Goal: Information Seeking & Learning: Learn about a topic

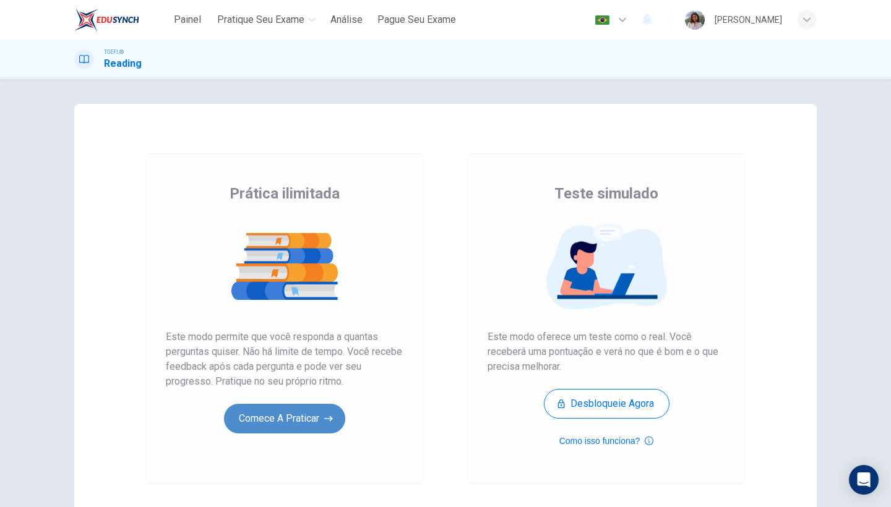
click at [283, 410] on button "Comece a praticar" at bounding box center [284, 419] width 121 height 30
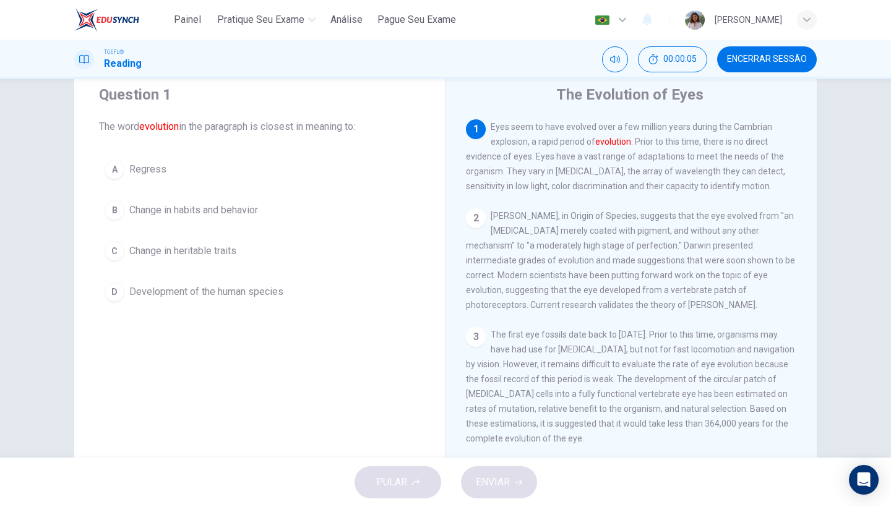
scroll to position [46, 0]
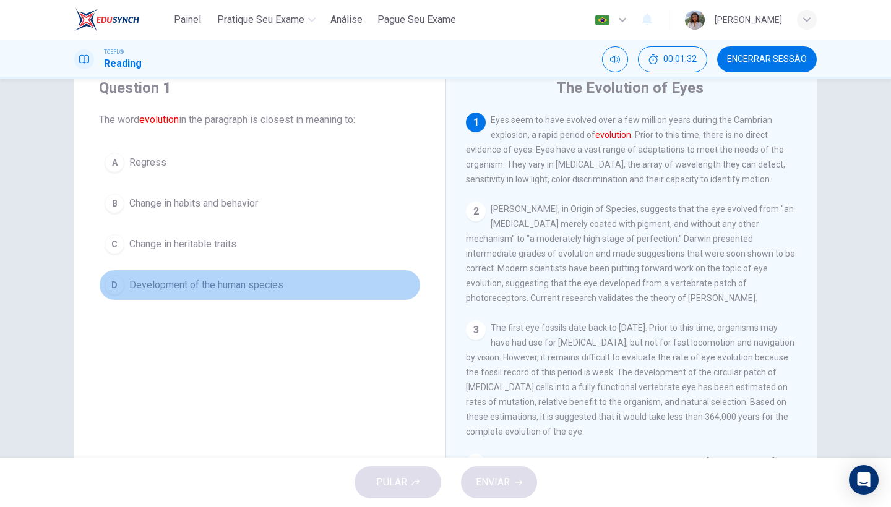
click at [124, 286] on button "D Development of the human species" at bounding box center [260, 285] width 322 height 31
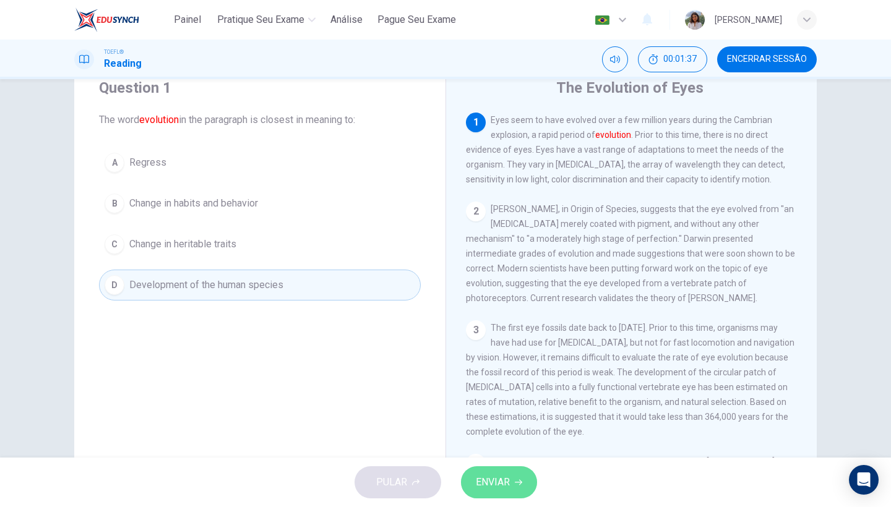
click at [499, 493] on button "ENVIAR" at bounding box center [499, 483] width 76 height 32
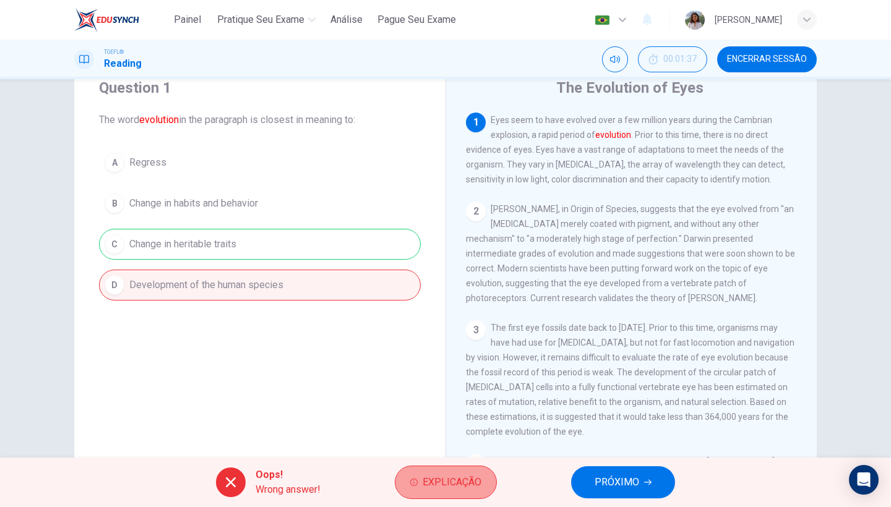
click at [447, 496] on button "Explicação" at bounding box center [446, 482] width 102 height 33
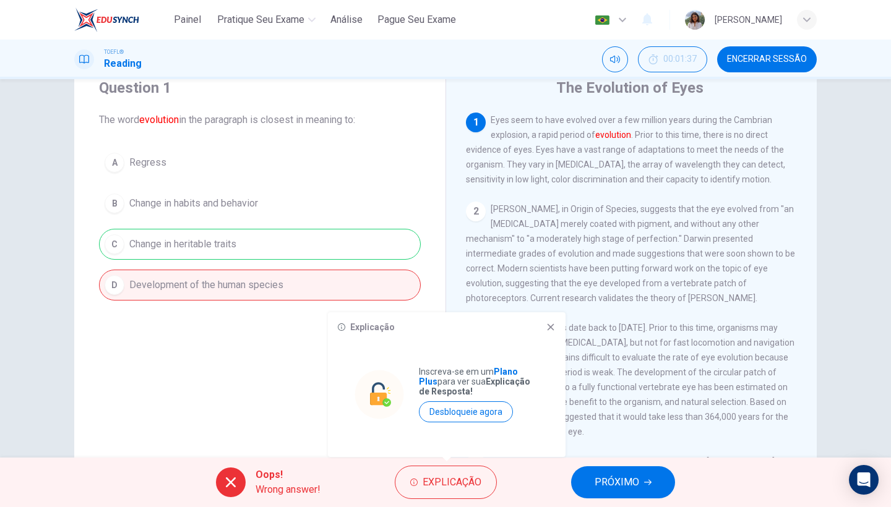
click at [548, 327] on icon at bounding box center [551, 327] width 10 height 10
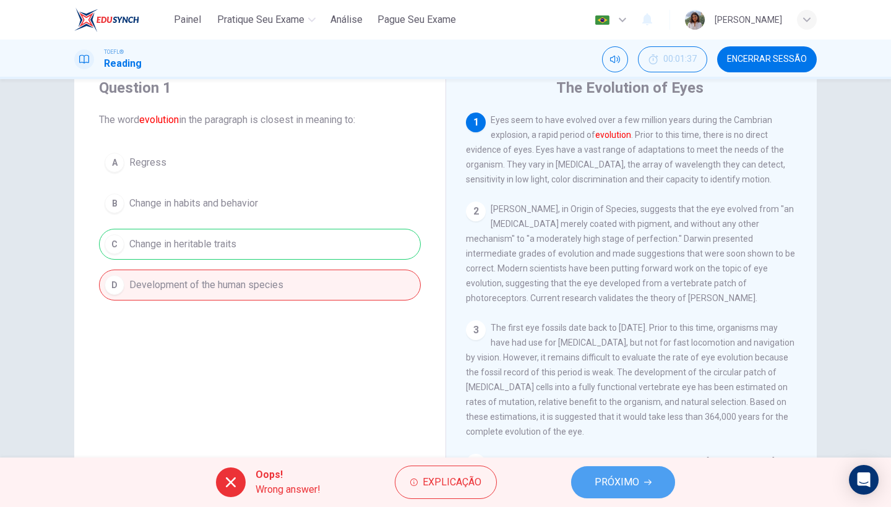
click at [604, 484] on span "PRÓXIMO" at bounding box center [617, 482] width 45 height 17
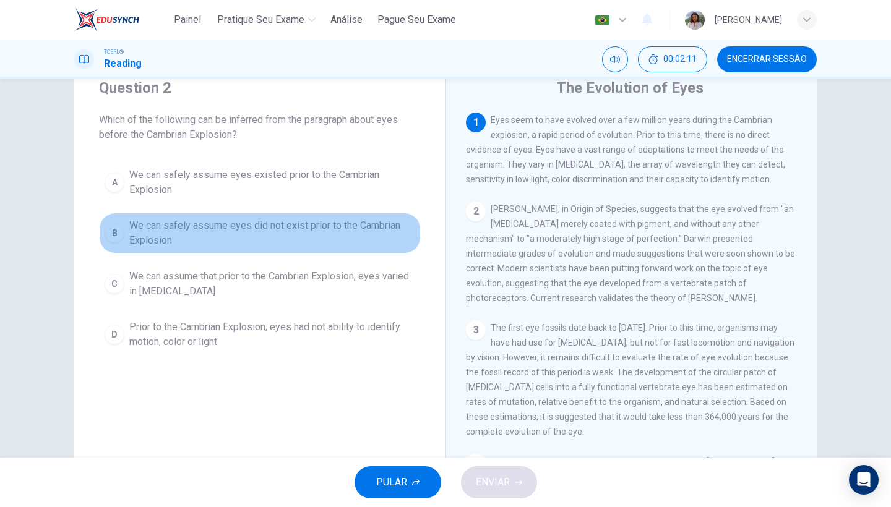
click at [235, 237] on span "We can safely assume eyes did not exist prior to the Cambrian Explosion" at bounding box center [272, 233] width 286 height 30
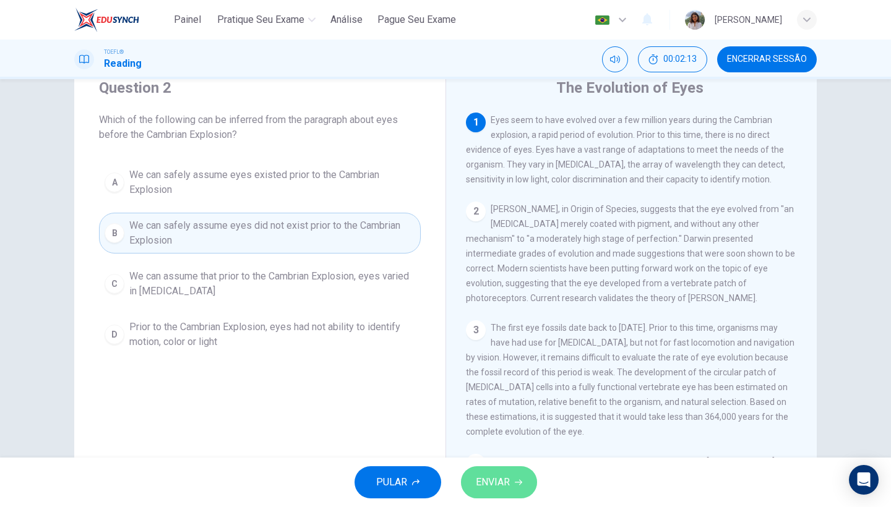
click at [470, 490] on button "ENVIAR" at bounding box center [499, 483] width 76 height 32
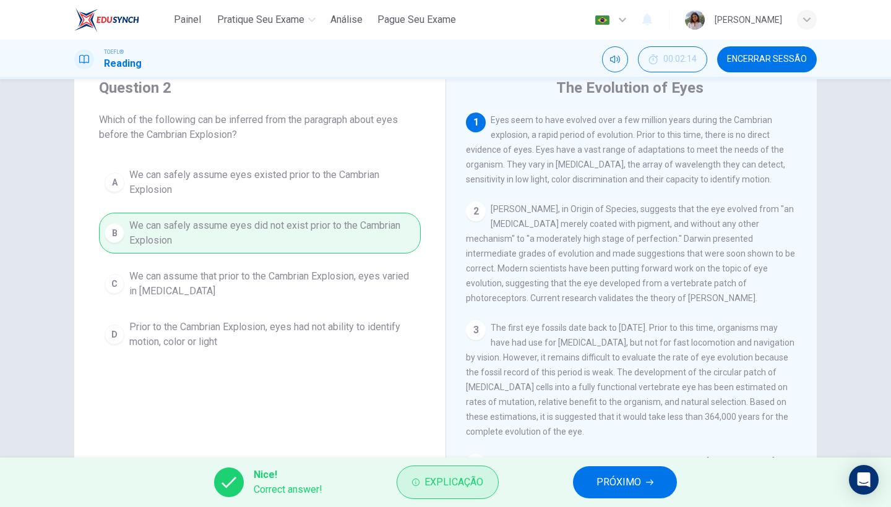
click at [480, 488] on span "Explicação" at bounding box center [454, 482] width 59 height 17
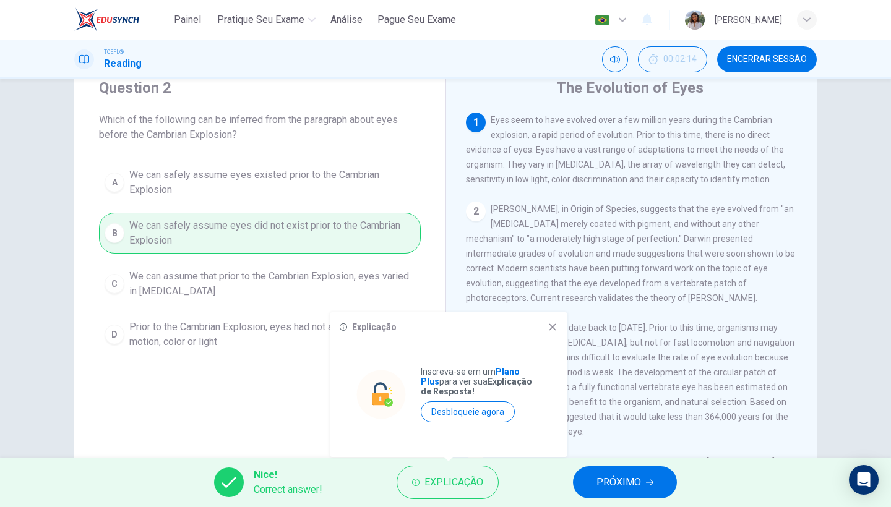
click at [612, 485] on span "PRÓXIMO" at bounding box center [619, 482] width 45 height 17
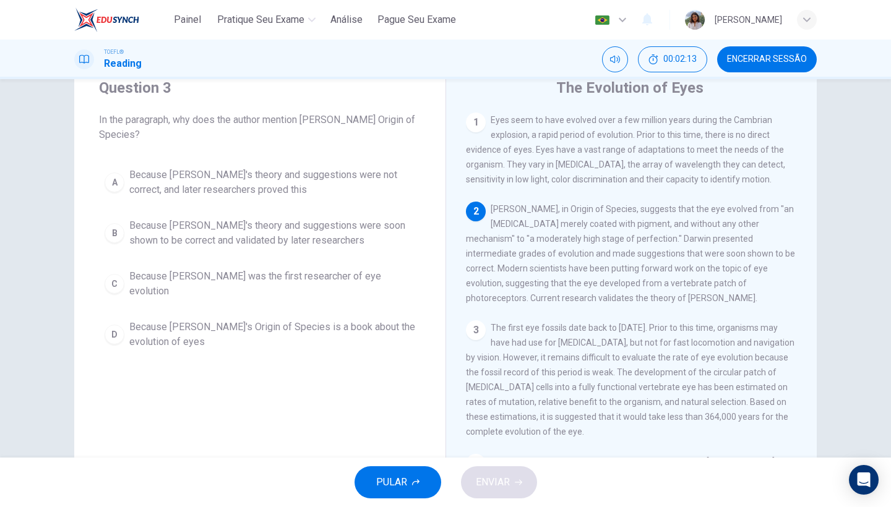
scroll to position [89, 0]
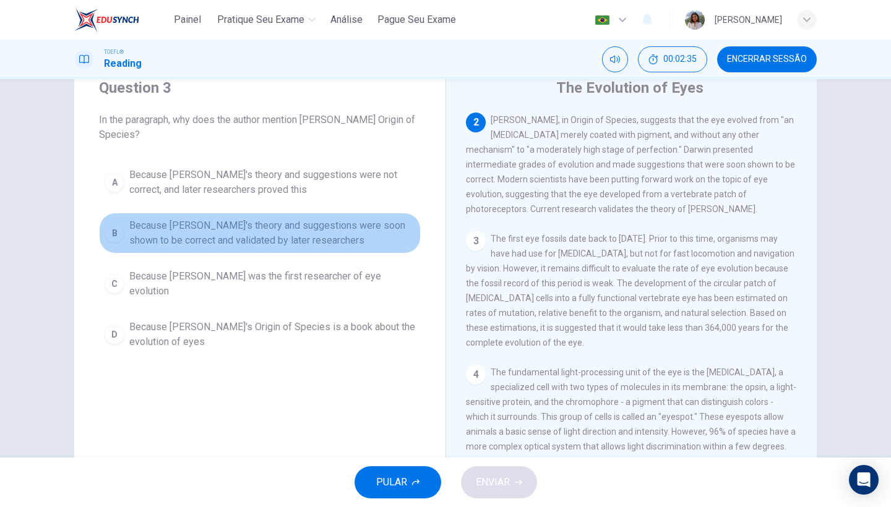
click at [304, 231] on span "Because [PERSON_NAME]'s theory and suggestions were soon shown to be correct an…" at bounding box center [272, 233] width 286 height 30
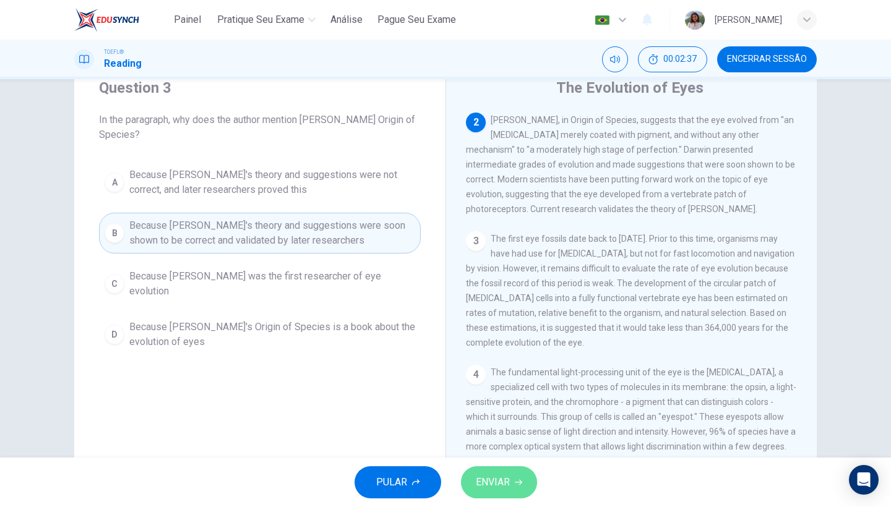
click at [496, 485] on span "ENVIAR" at bounding box center [493, 482] width 34 height 17
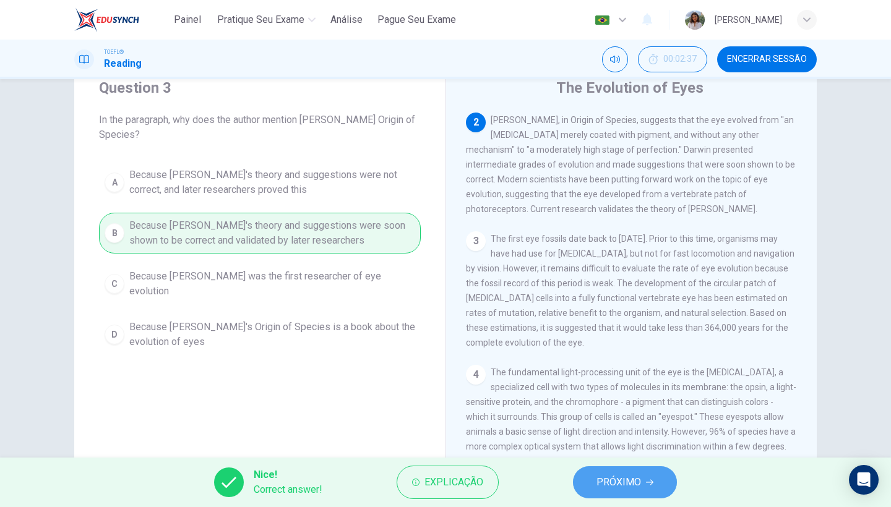
click at [602, 489] on span "PRÓXIMO" at bounding box center [619, 482] width 45 height 17
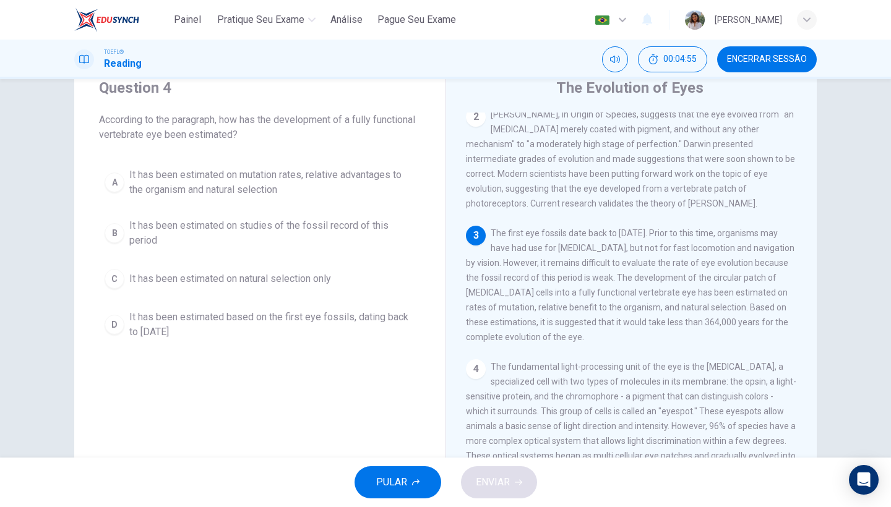
click at [306, 197] on span "It has been estimated on mutation rates, relative advantages to the organism an…" at bounding box center [272, 183] width 286 height 30
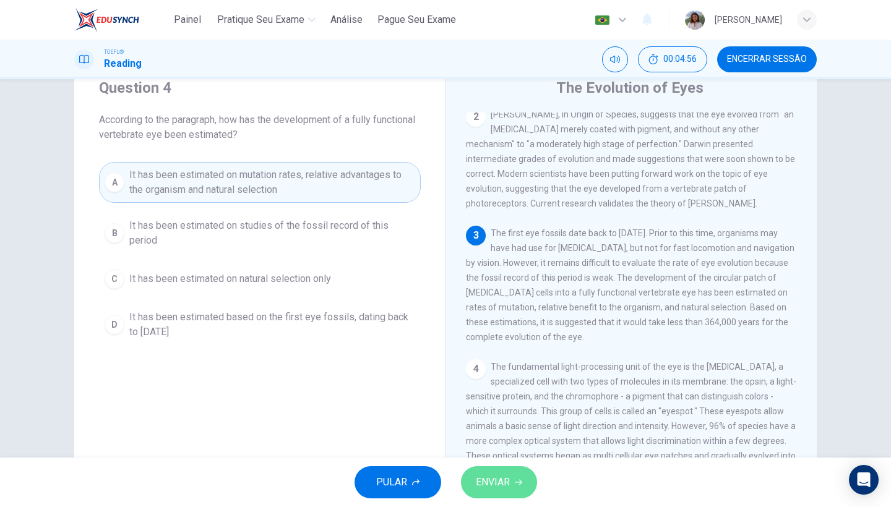
click at [511, 483] on button "ENVIAR" at bounding box center [499, 483] width 76 height 32
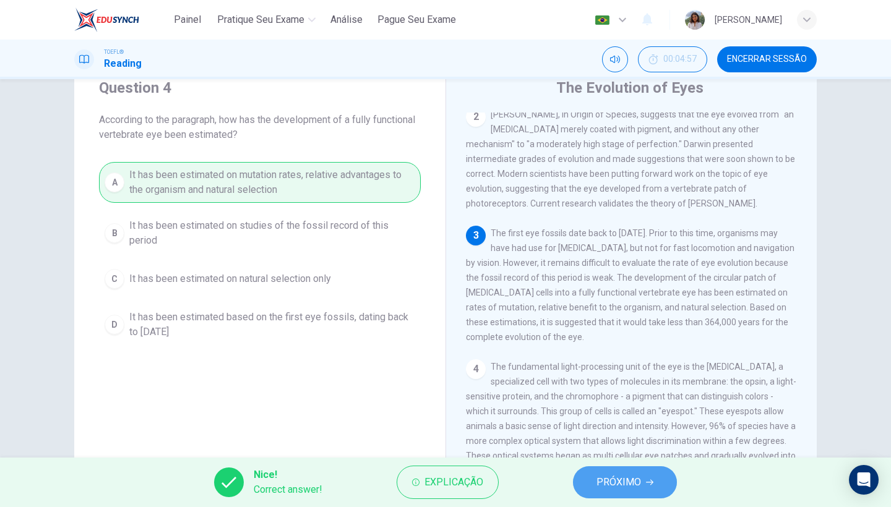
click at [618, 488] on span "PRÓXIMO" at bounding box center [619, 482] width 45 height 17
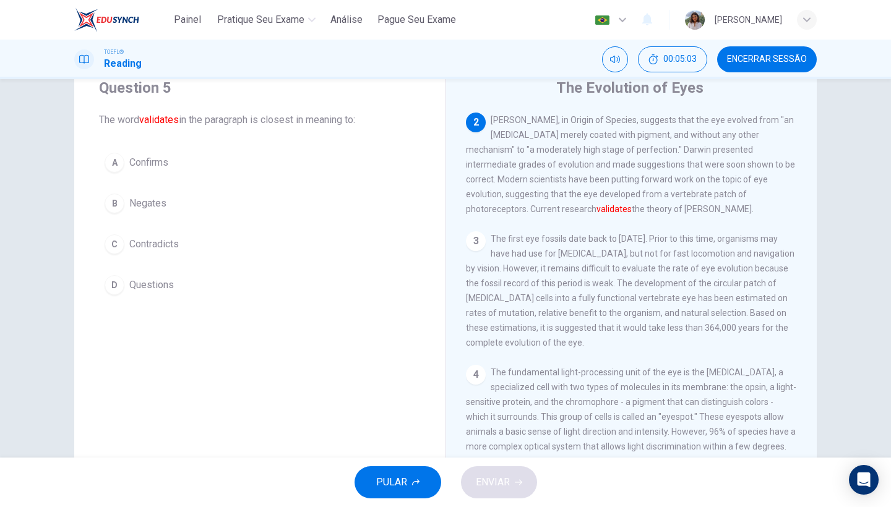
click at [169, 170] on button "A Confirms" at bounding box center [260, 162] width 322 height 31
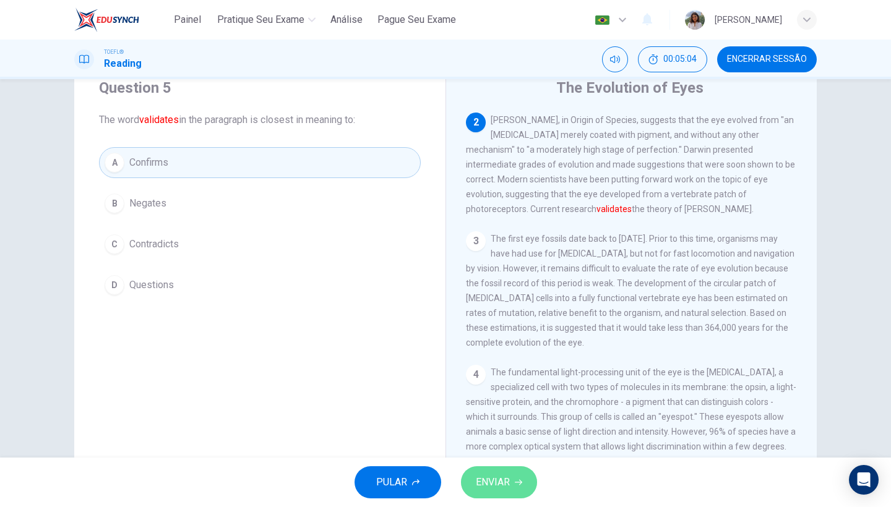
click at [516, 490] on button "ENVIAR" at bounding box center [499, 483] width 76 height 32
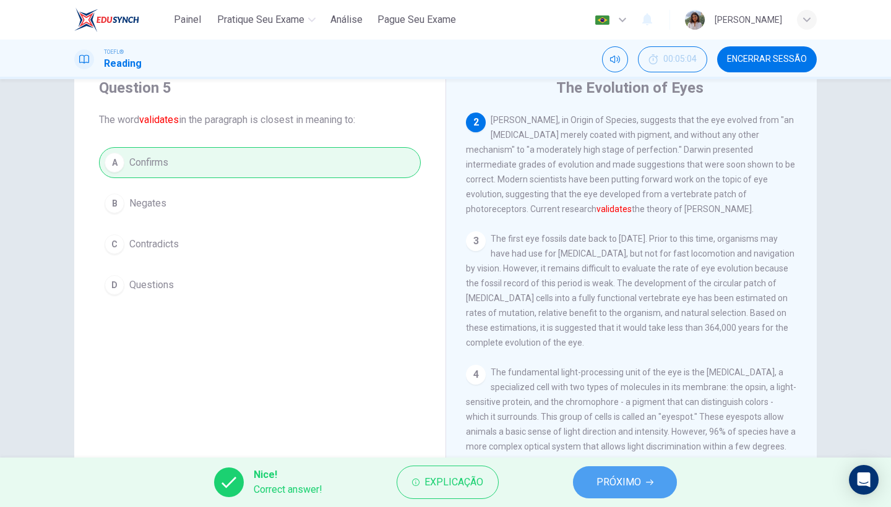
click at [605, 494] on button "PRÓXIMO" at bounding box center [625, 483] width 104 height 32
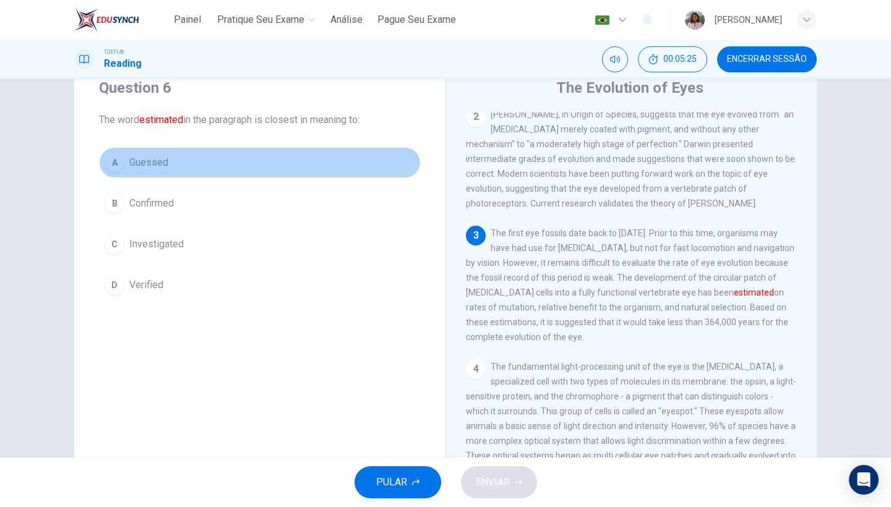
click at [185, 162] on button "A Guessed" at bounding box center [260, 162] width 322 height 31
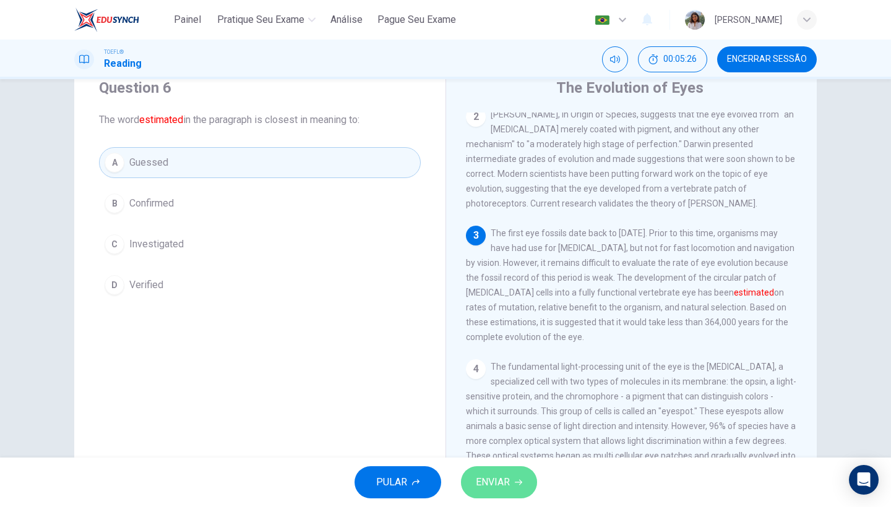
click at [500, 489] on span "ENVIAR" at bounding box center [493, 482] width 34 height 17
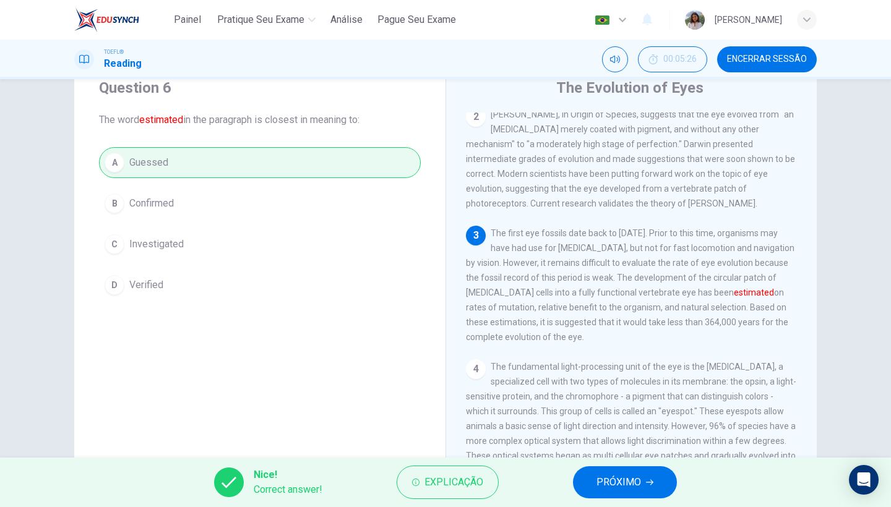
click at [632, 488] on span "PRÓXIMO" at bounding box center [619, 482] width 45 height 17
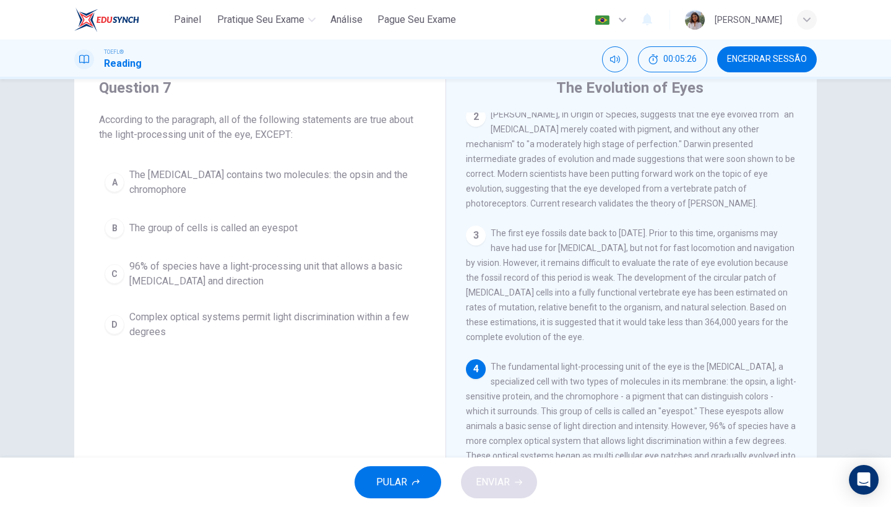
scroll to position [288, 0]
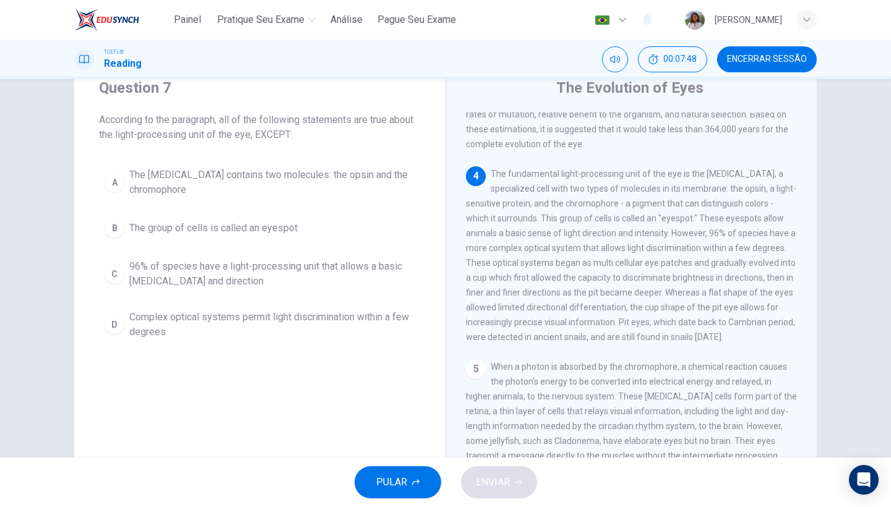
click at [208, 298] on div "A The [MEDICAL_DATA] contains two molecules: the opsin and the chromophore B Th…" at bounding box center [260, 253] width 322 height 183
click at [249, 262] on span "96% of species have a light-processing unit that allows a basic [MEDICAL_DATA] …" at bounding box center [272, 274] width 286 height 30
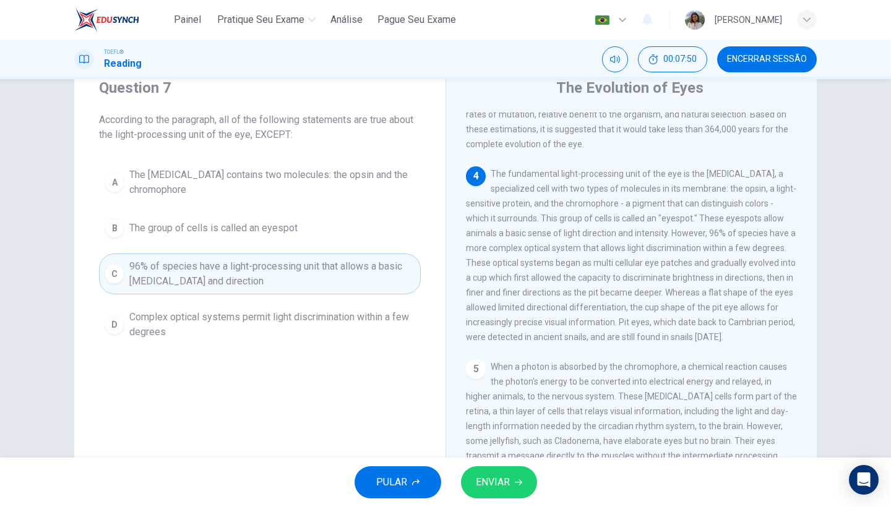
click at [481, 499] on div "PULAR ENVIAR" at bounding box center [445, 483] width 891 height 50
click at [488, 493] on button "ENVIAR" at bounding box center [499, 483] width 76 height 32
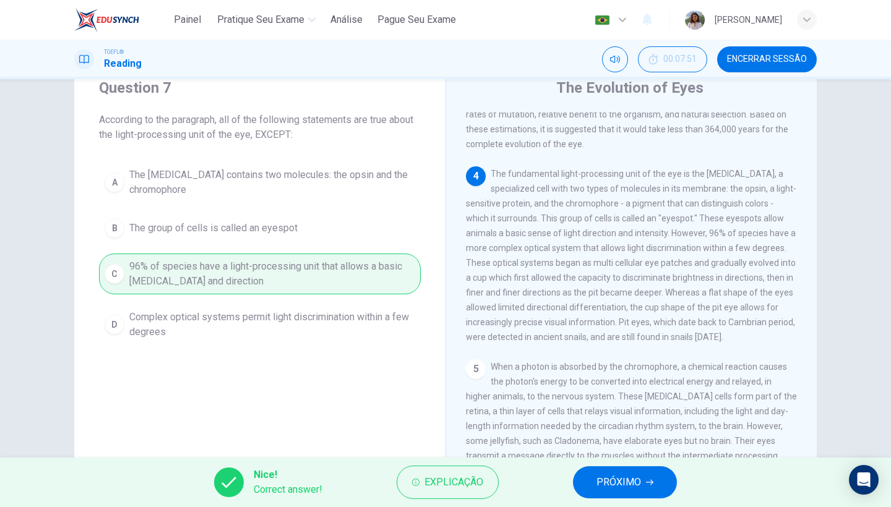
click at [644, 478] on button "PRÓXIMO" at bounding box center [625, 483] width 104 height 32
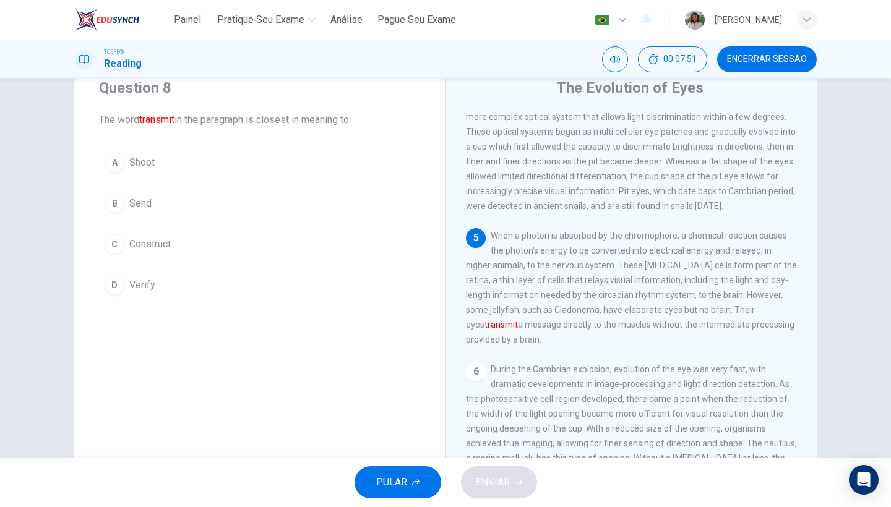
scroll to position [421, 0]
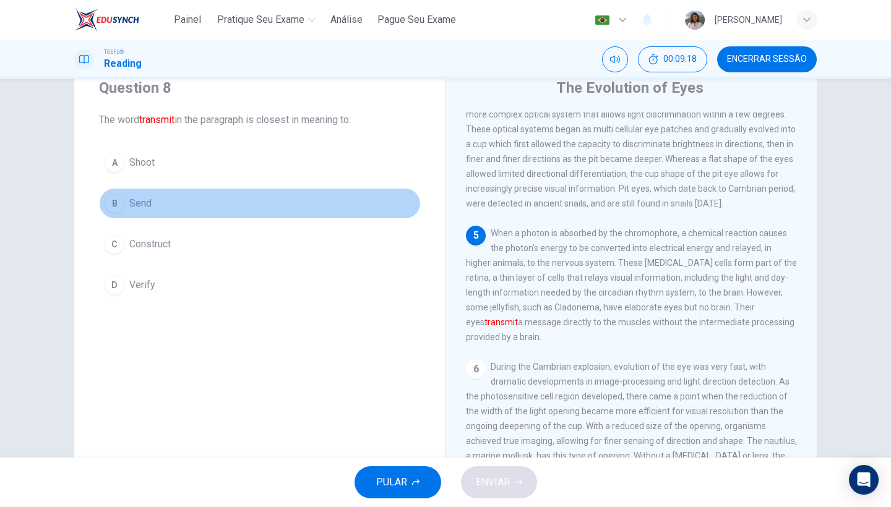
click at [183, 194] on button "B Send" at bounding box center [260, 203] width 322 height 31
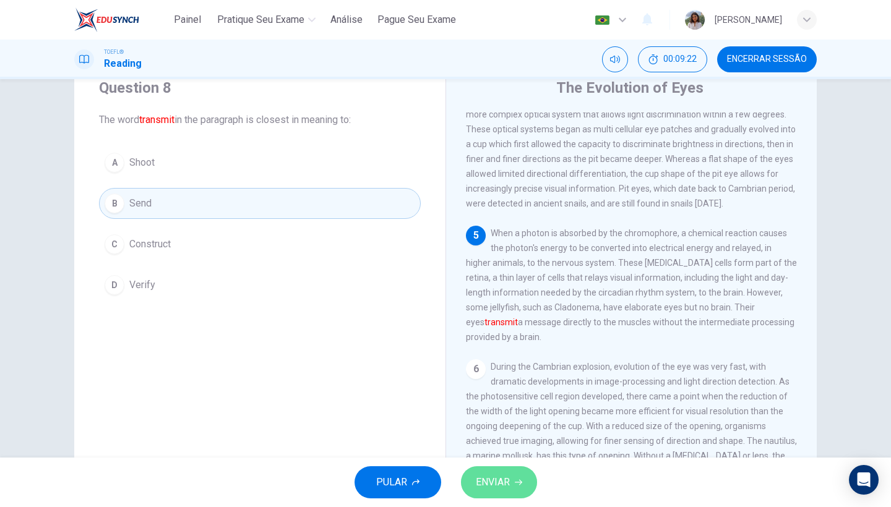
click at [501, 490] on span "ENVIAR" at bounding box center [493, 482] width 34 height 17
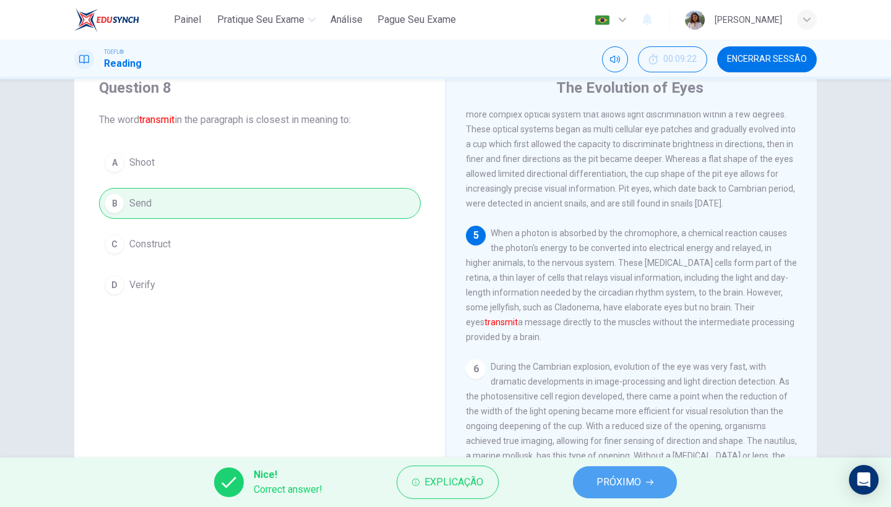
click at [597, 491] on button "PRÓXIMO" at bounding box center [625, 483] width 104 height 32
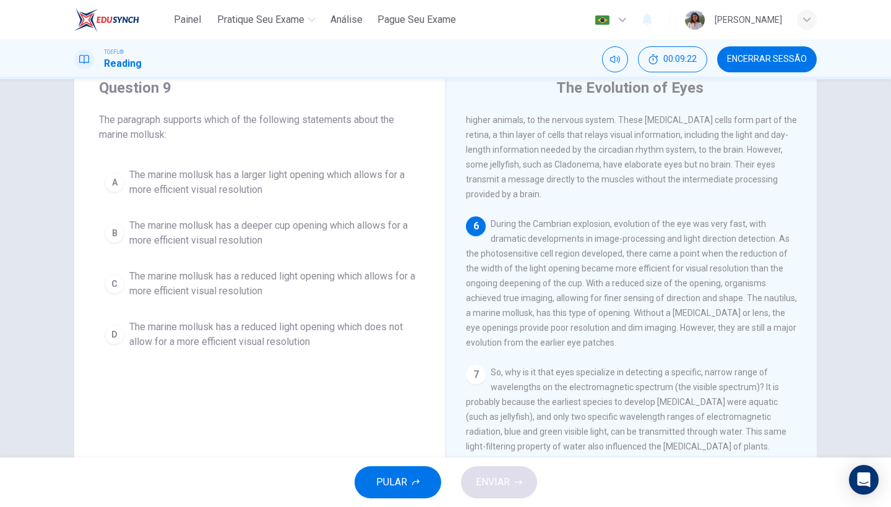
scroll to position [565, 0]
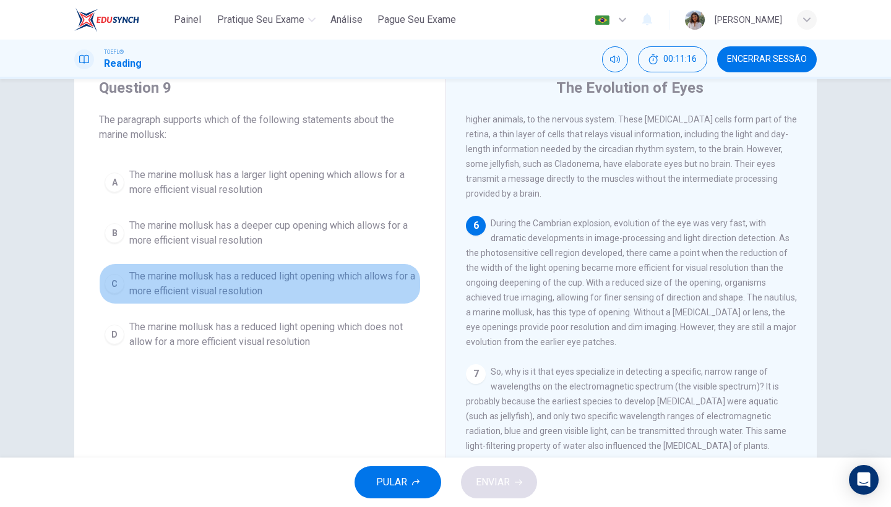
click at [330, 275] on span "The marine mollusk has a reduced light opening which allows for a more efficien…" at bounding box center [272, 284] width 286 height 30
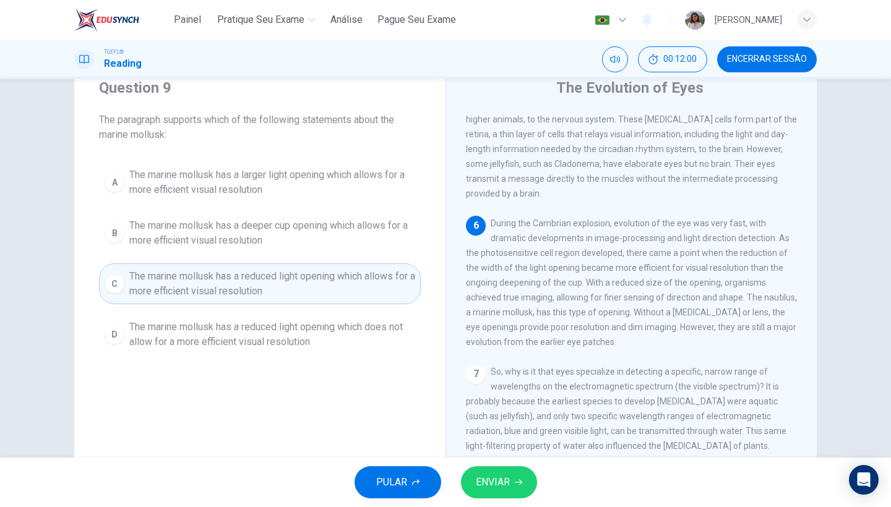
click at [331, 339] on span "The marine mollusk has a reduced light opening which does not allow for a more …" at bounding box center [272, 335] width 286 height 30
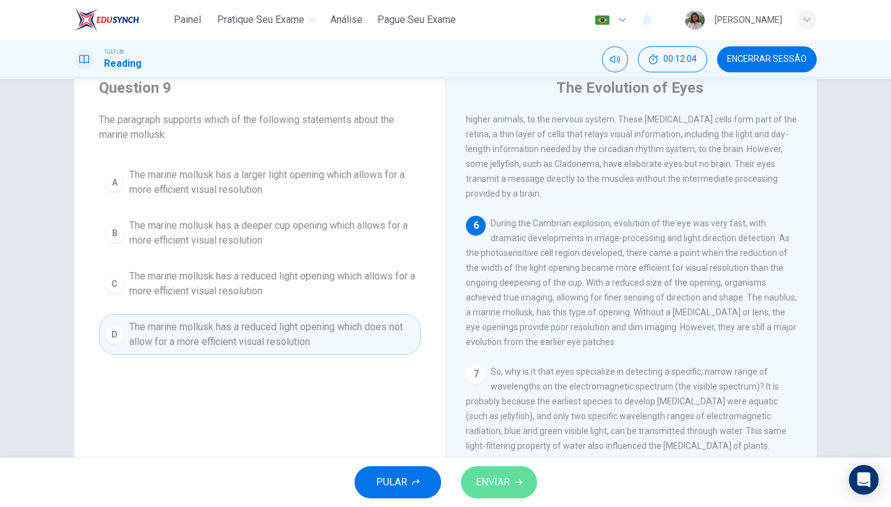
click at [495, 495] on button "ENVIAR" at bounding box center [499, 483] width 76 height 32
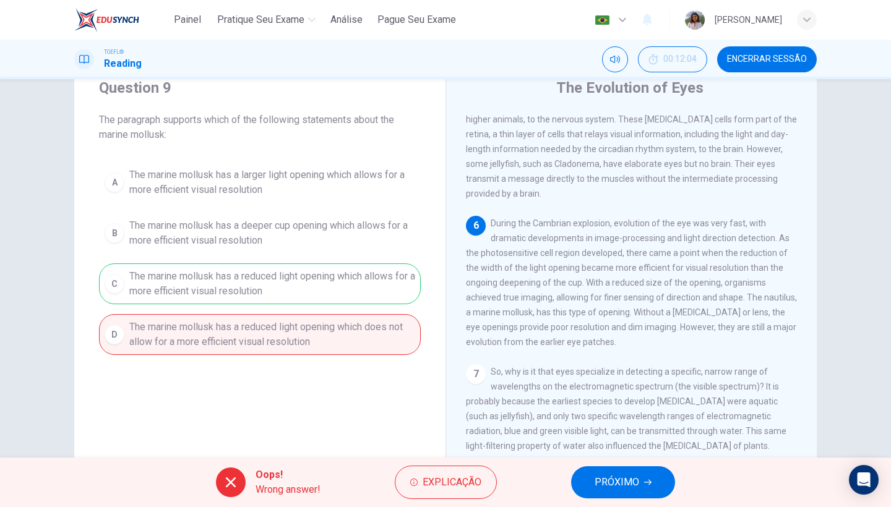
click at [628, 483] on span "PRÓXIMO" at bounding box center [617, 482] width 45 height 17
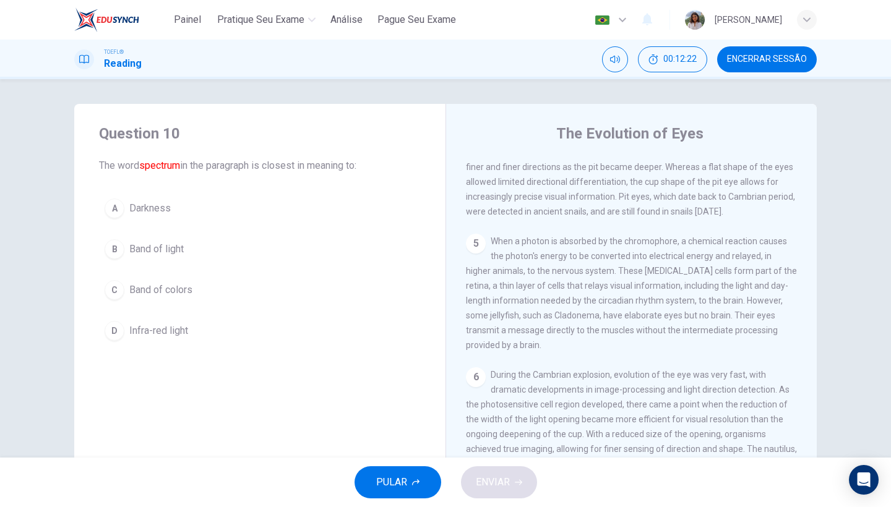
scroll to position [0, 0]
click at [168, 170] on font "spectrum" at bounding box center [159, 166] width 41 height 12
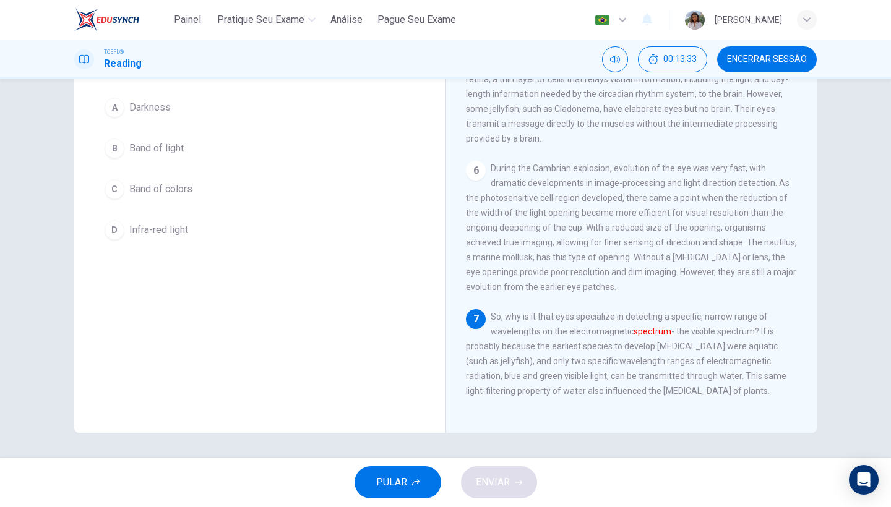
scroll to position [86, 0]
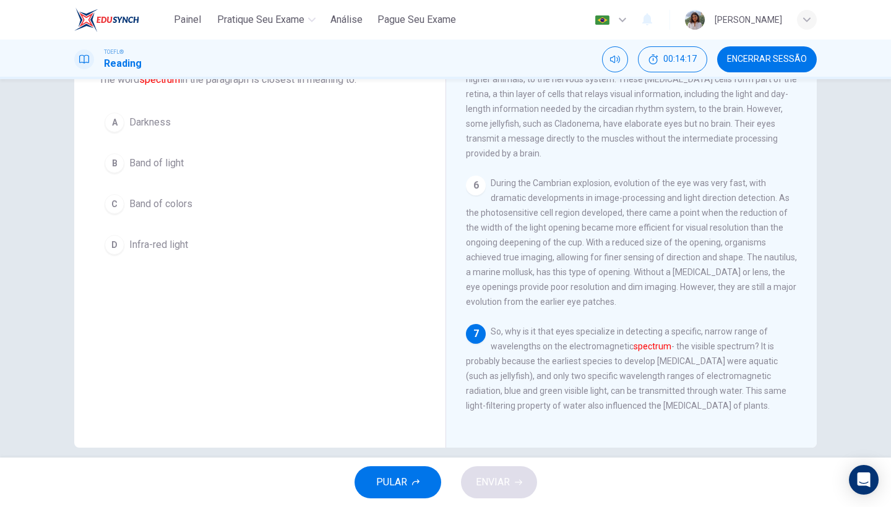
click at [158, 168] on span "Band of light" at bounding box center [156, 163] width 54 height 15
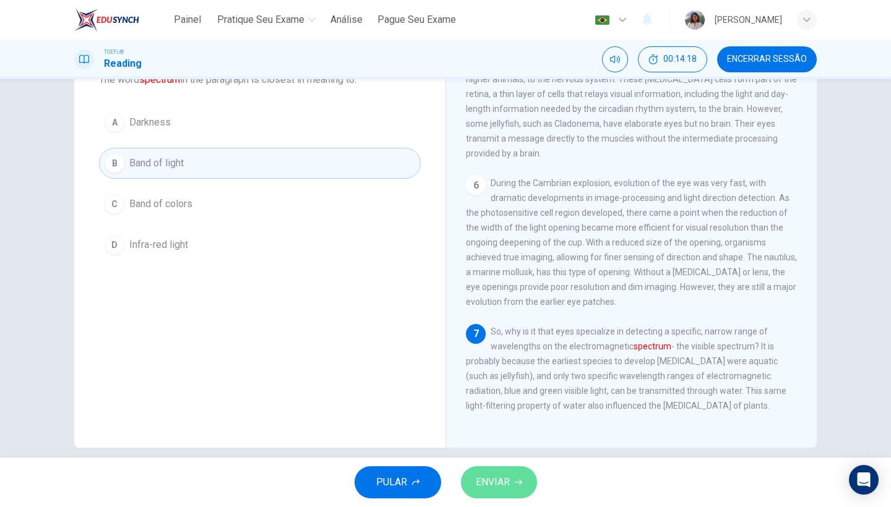
click at [502, 496] on button "ENVIAR" at bounding box center [499, 483] width 76 height 32
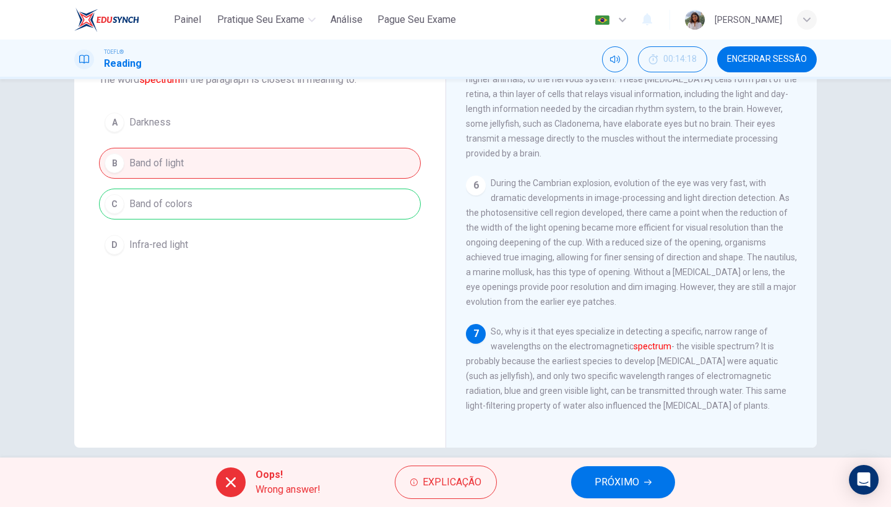
click at [600, 499] on div "Oops! Wrong answer! Explicação PRÓXIMO" at bounding box center [445, 483] width 891 height 50
click at [618, 491] on button "PRÓXIMO" at bounding box center [623, 483] width 104 height 32
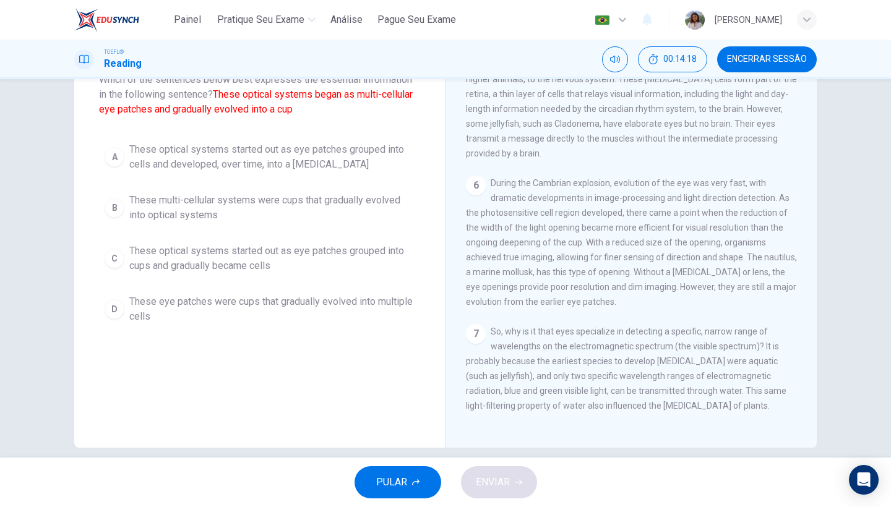
scroll to position [342, 0]
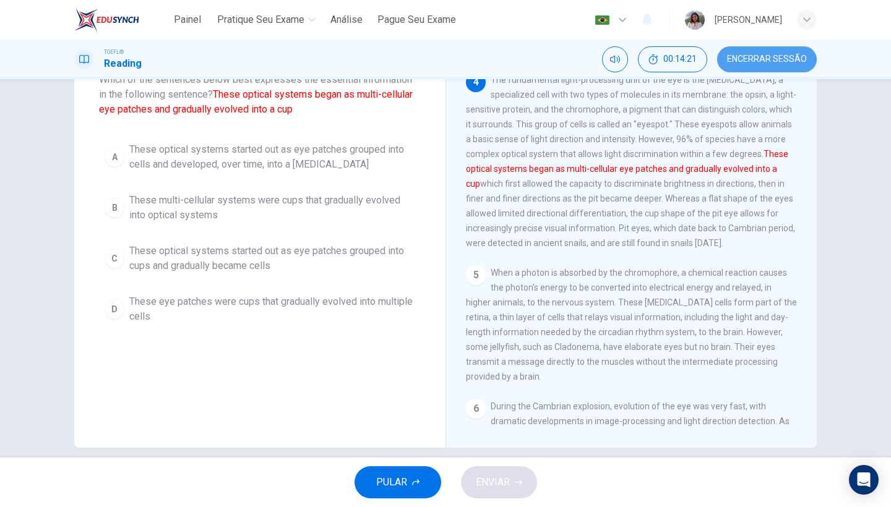
click at [777, 67] on button "Encerrar Sessão" at bounding box center [767, 59] width 100 height 26
